Goal: Check status: Check status

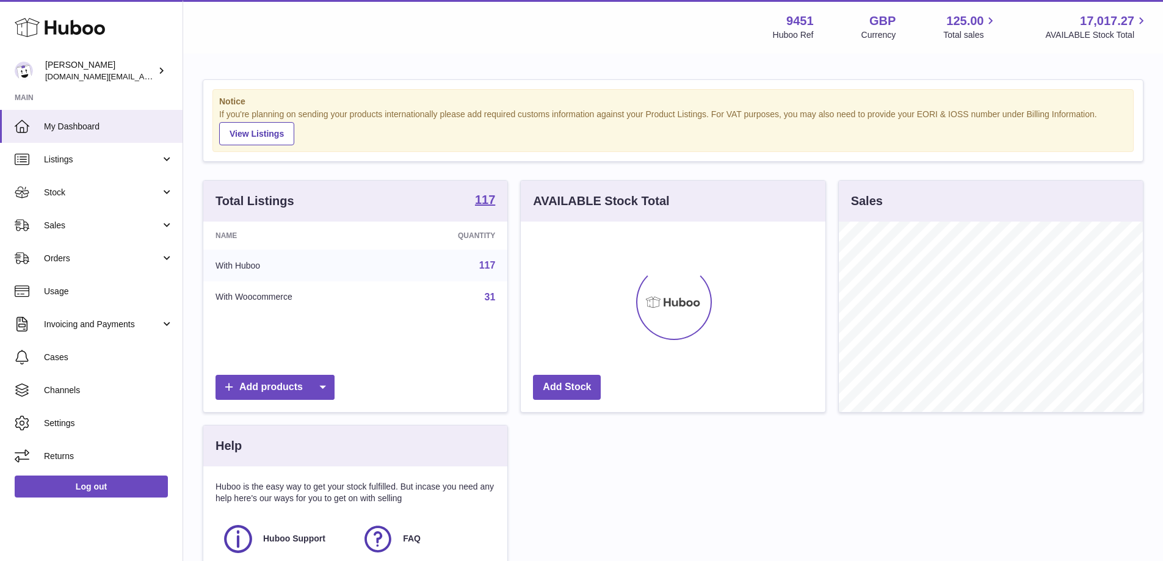
scroll to position [190, 305]
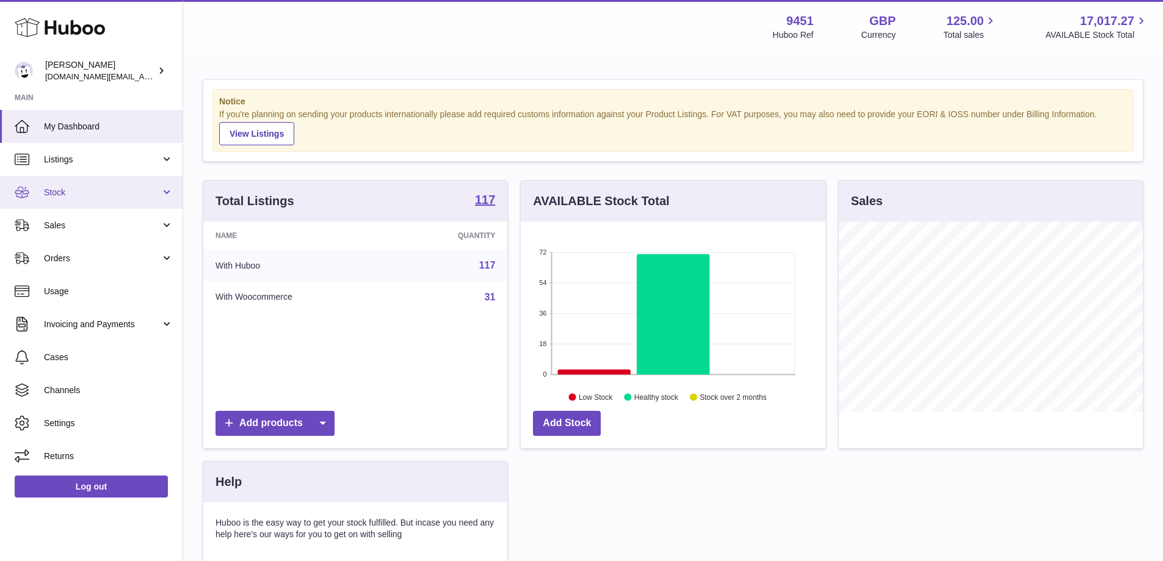
click at [101, 202] on link "Stock" at bounding box center [91, 192] width 183 height 33
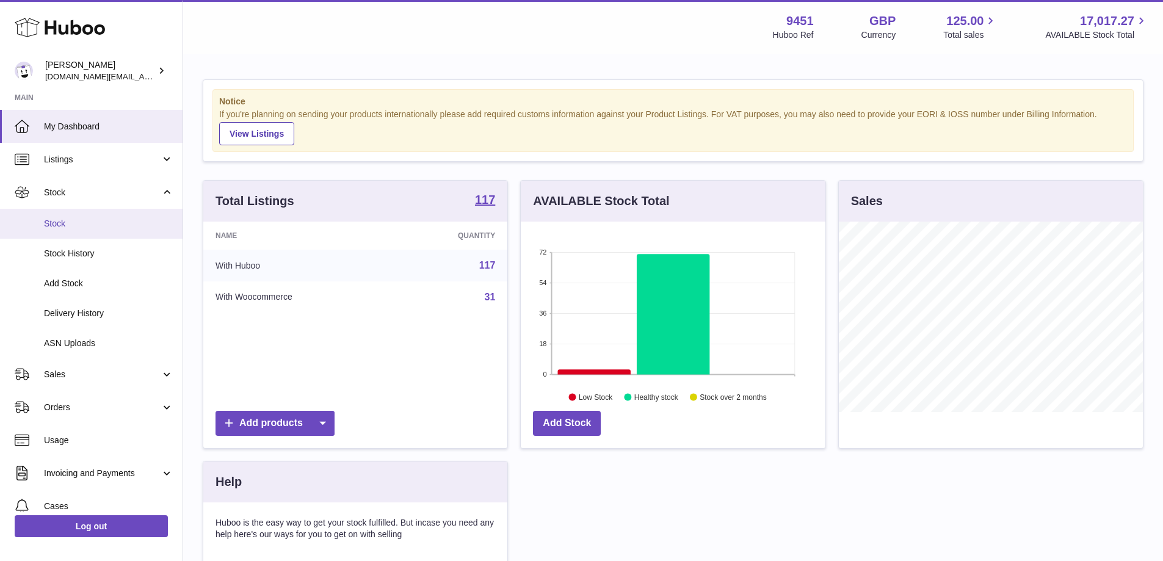
click at [90, 220] on span "Stock" at bounding box center [108, 224] width 129 height 12
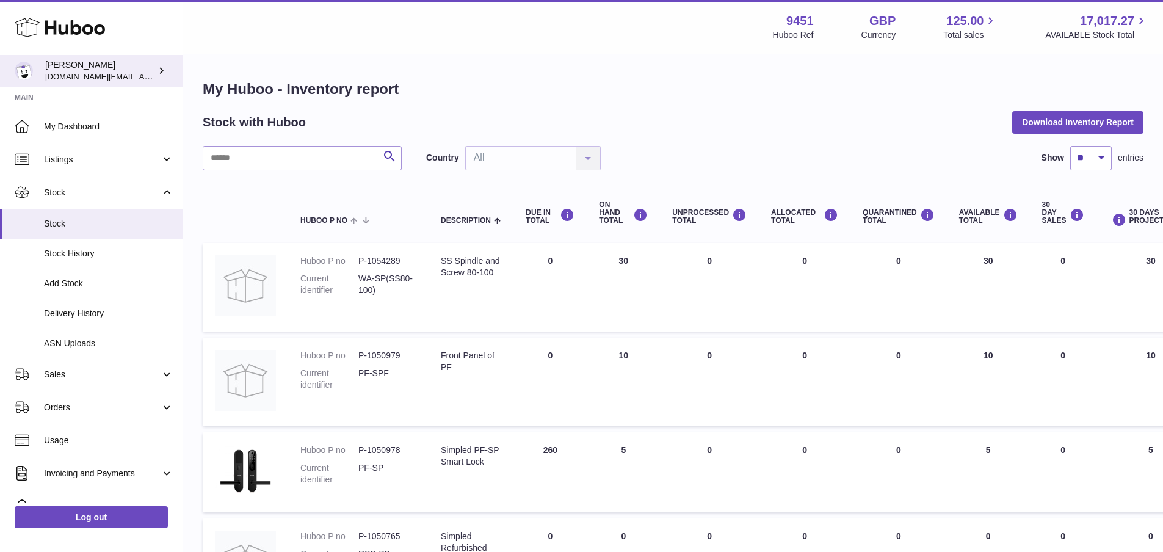
click at [160, 74] on icon at bounding box center [161, 70] width 13 height 13
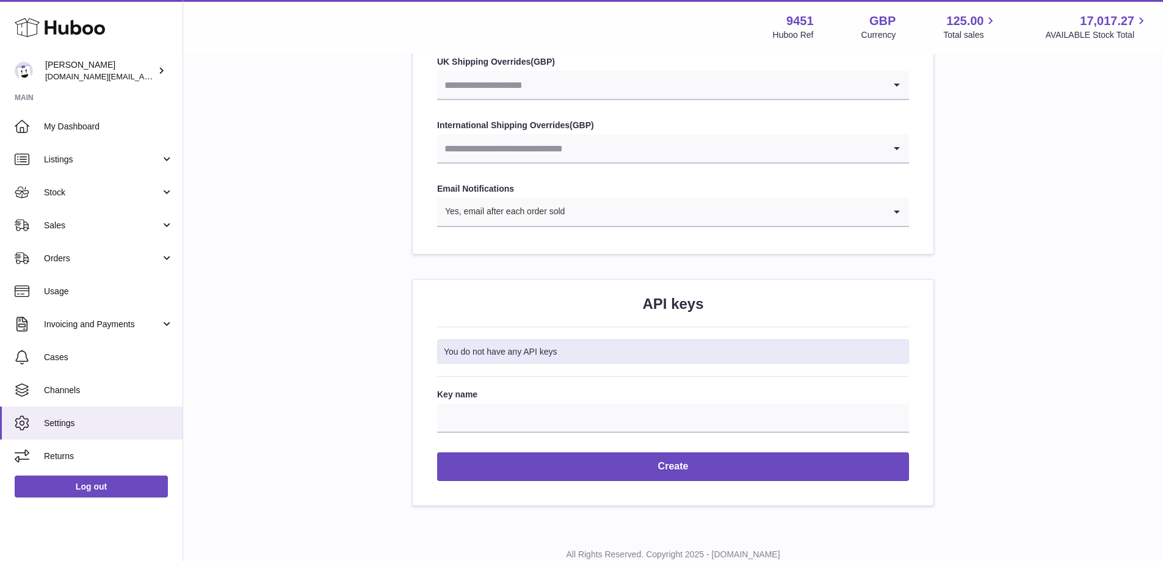
scroll to position [1302, 0]
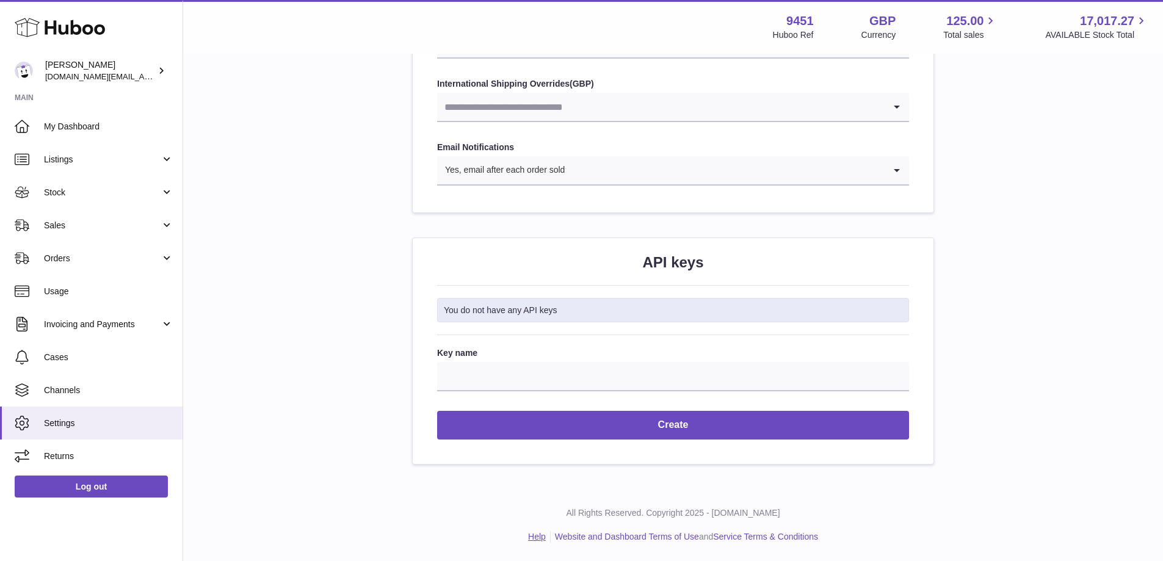
click at [533, 536] on link "Help" at bounding box center [537, 537] width 18 height 10
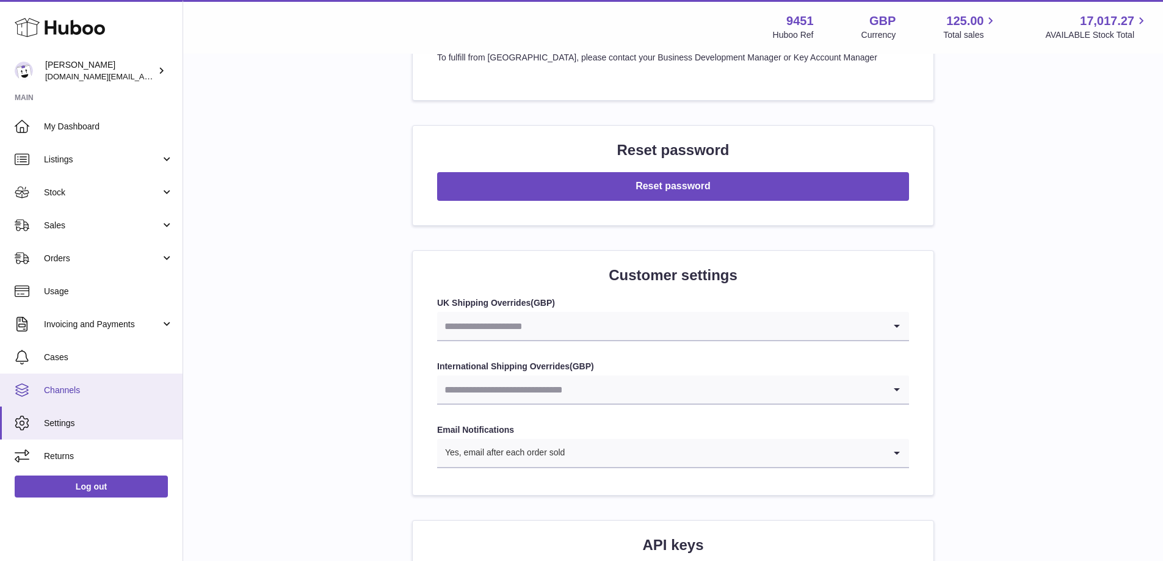
scroll to position [936, 0]
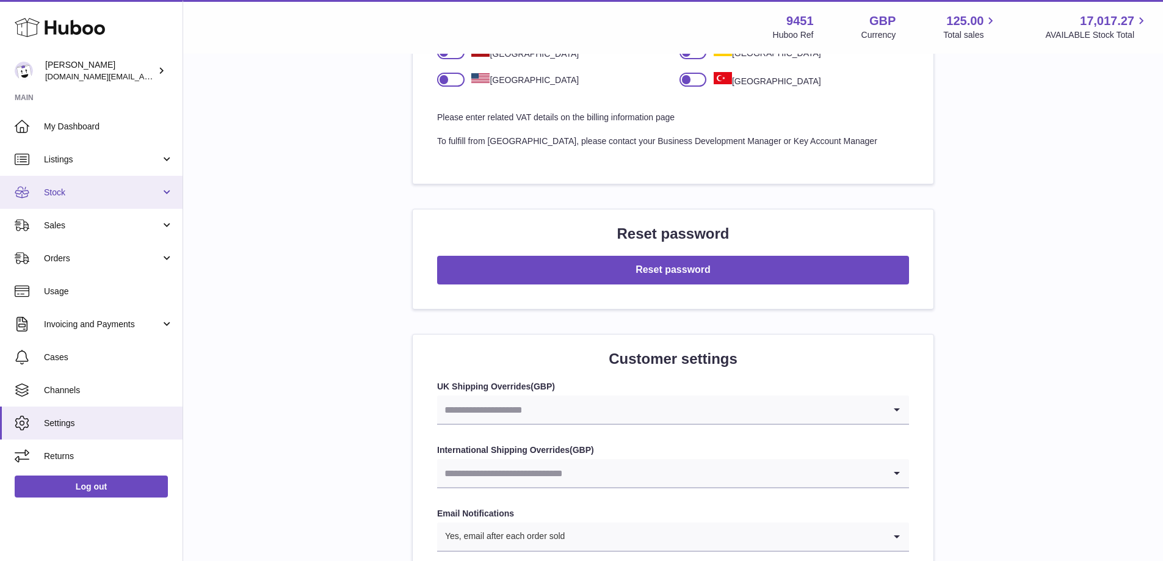
click at [74, 199] on link "Stock" at bounding box center [91, 192] width 183 height 33
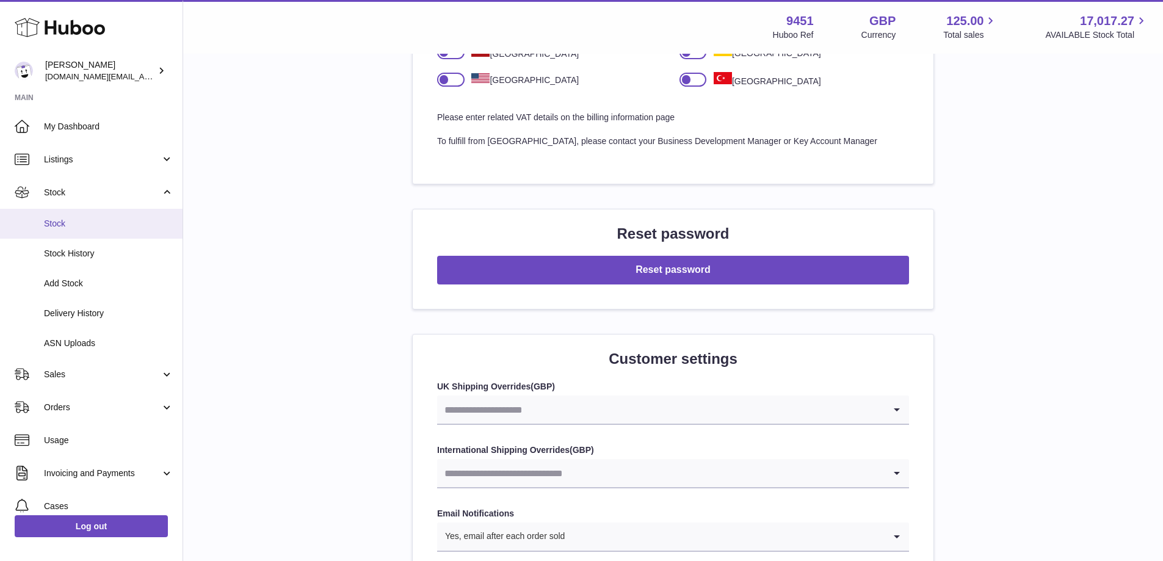
click at [60, 226] on span "Stock" at bounding box center [108, 224] width 129 height 12
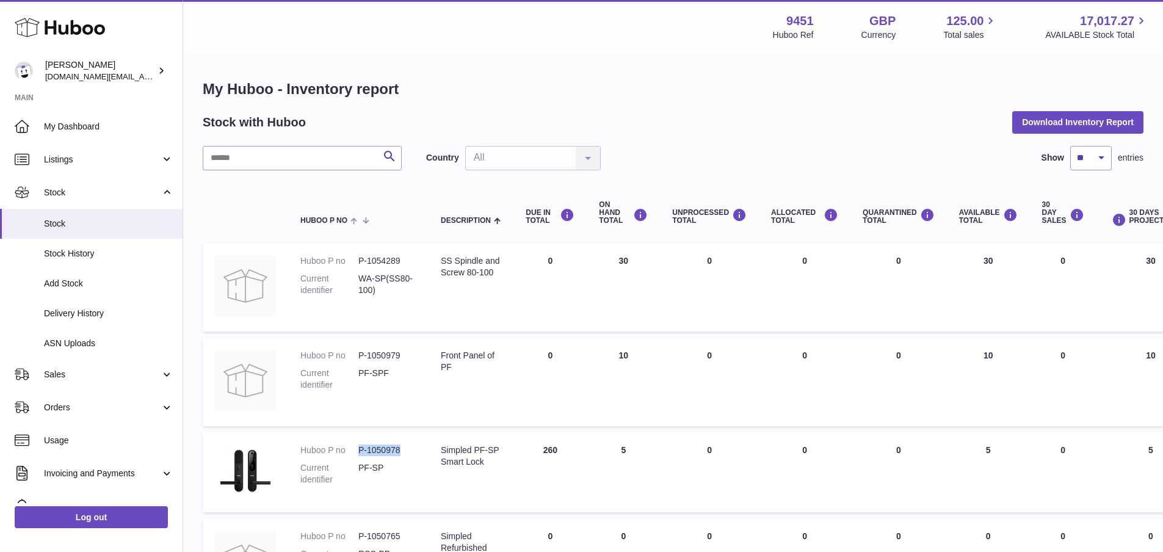
drag, startPoint x: 356, startPoint y: 450, endPoint x: 399, endPoint y: 451, distance: 42.1
click at [399, 451] on dl "Huboo P no P-1050978 Current identifier PF-SP" at bounding box center [358, 467] width 116 height 47
copy dl "P-1050978"
click at [102, 317] on span "Delivery History" at bounding box center [108, 314] width 129 height 12
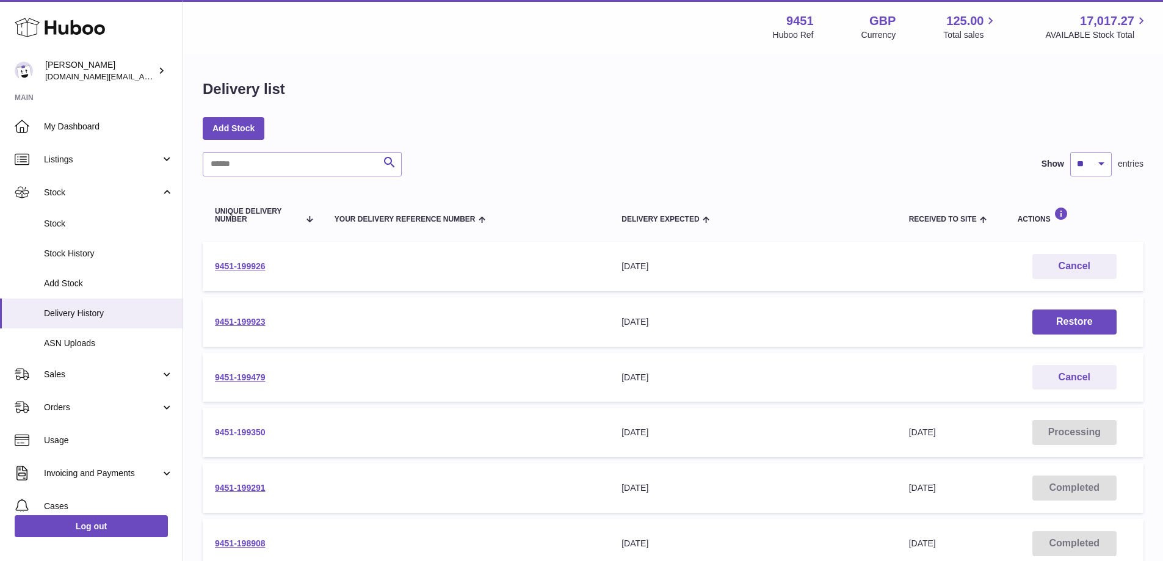
click at [244, 432] on link "9451-199350" at bounding box center [240, 432] width 51 height 10
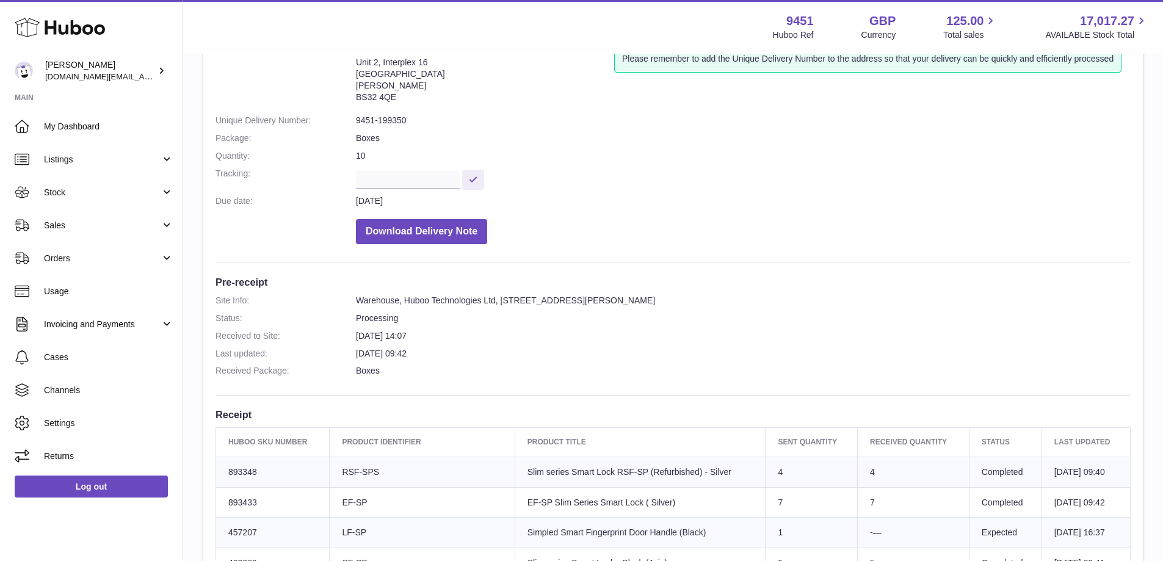
scroll to position [106, 0]
